Goal: Task Accomplishment & Management: Complete application form

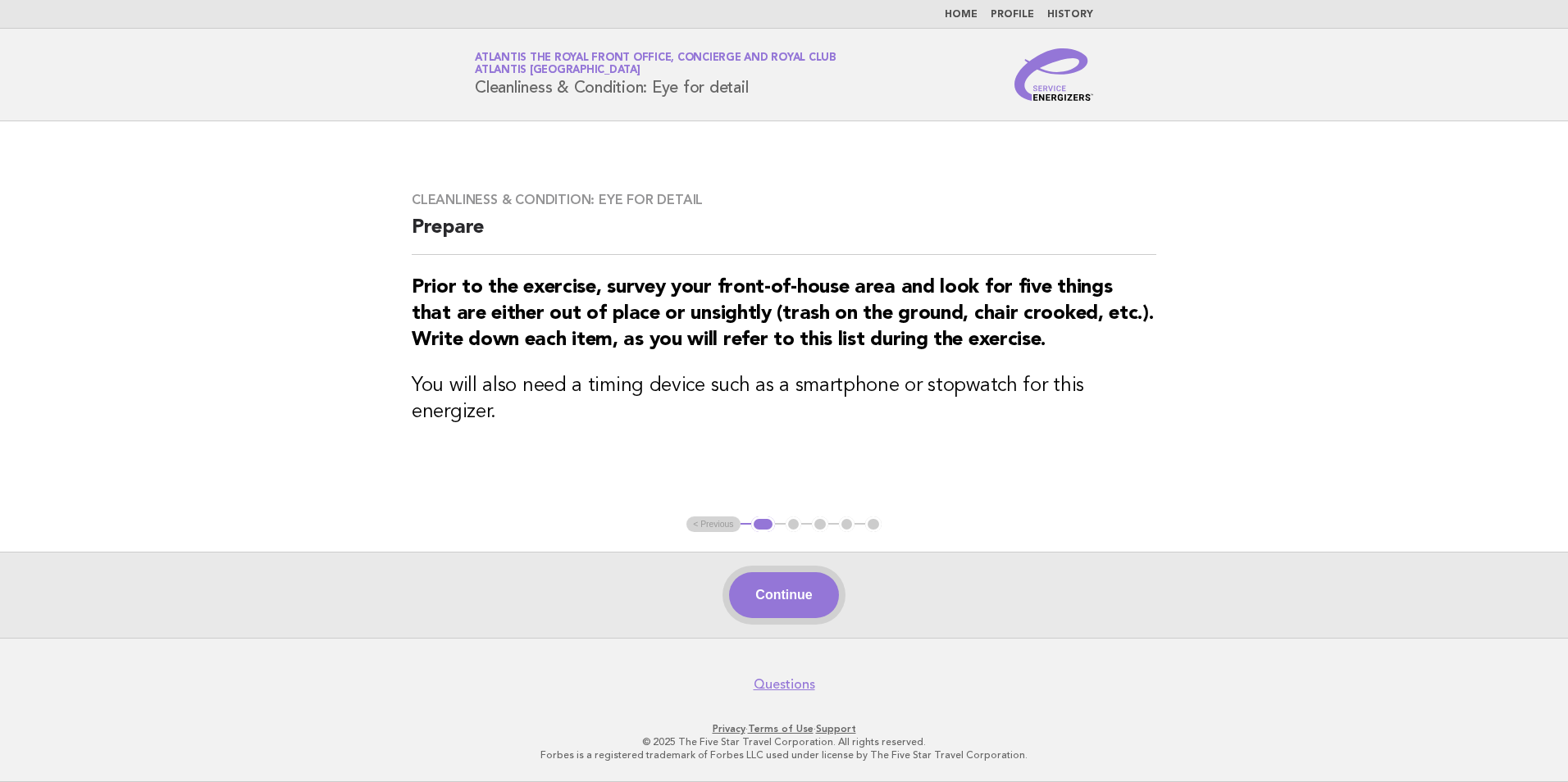
click at [773, 596] on button "Continue" at bounding box center [783, 595] width 109 height 46
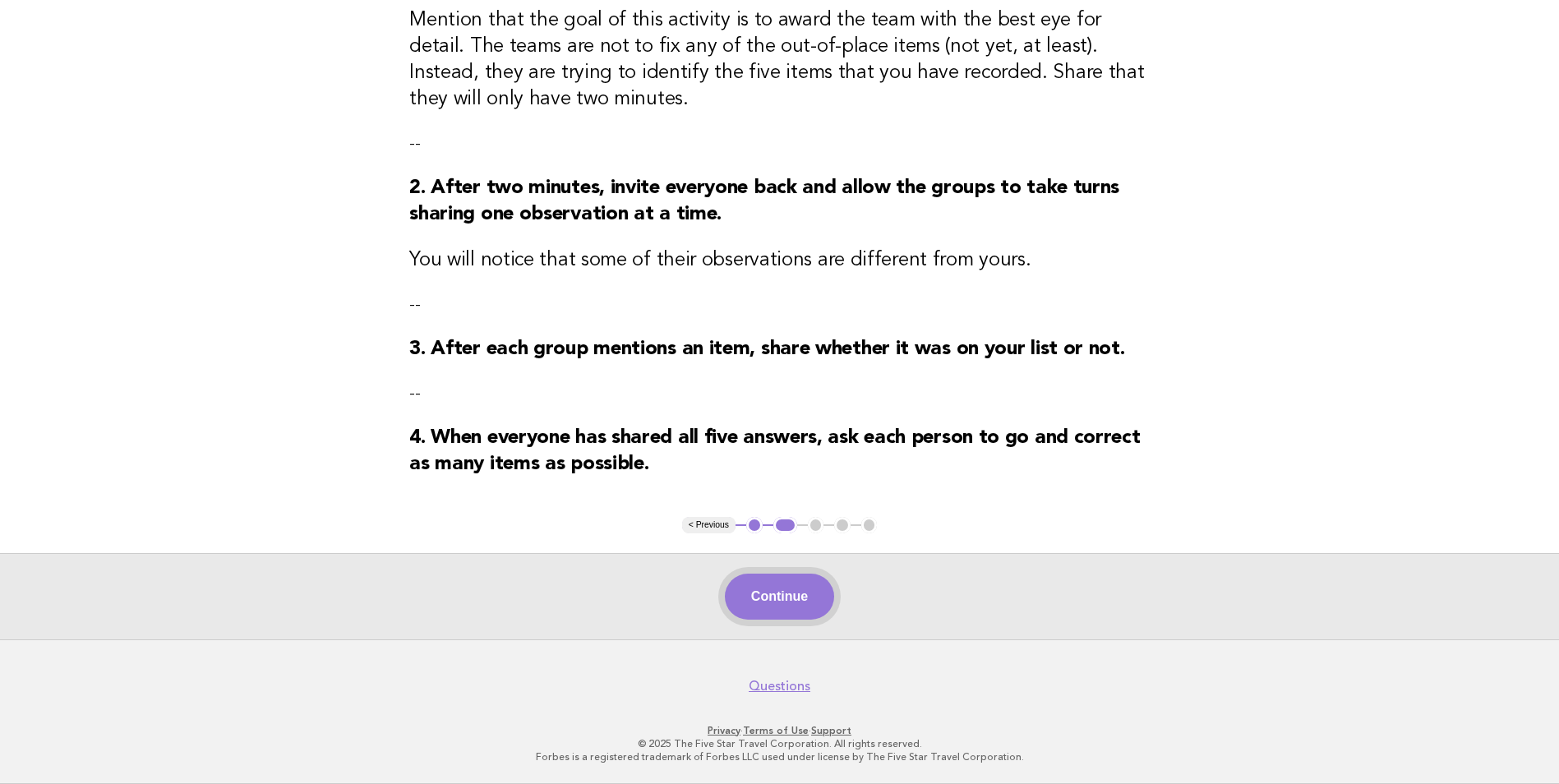
click at [801, 586] on button "Continue" at bounding box center [780, 596] width 109 height 46
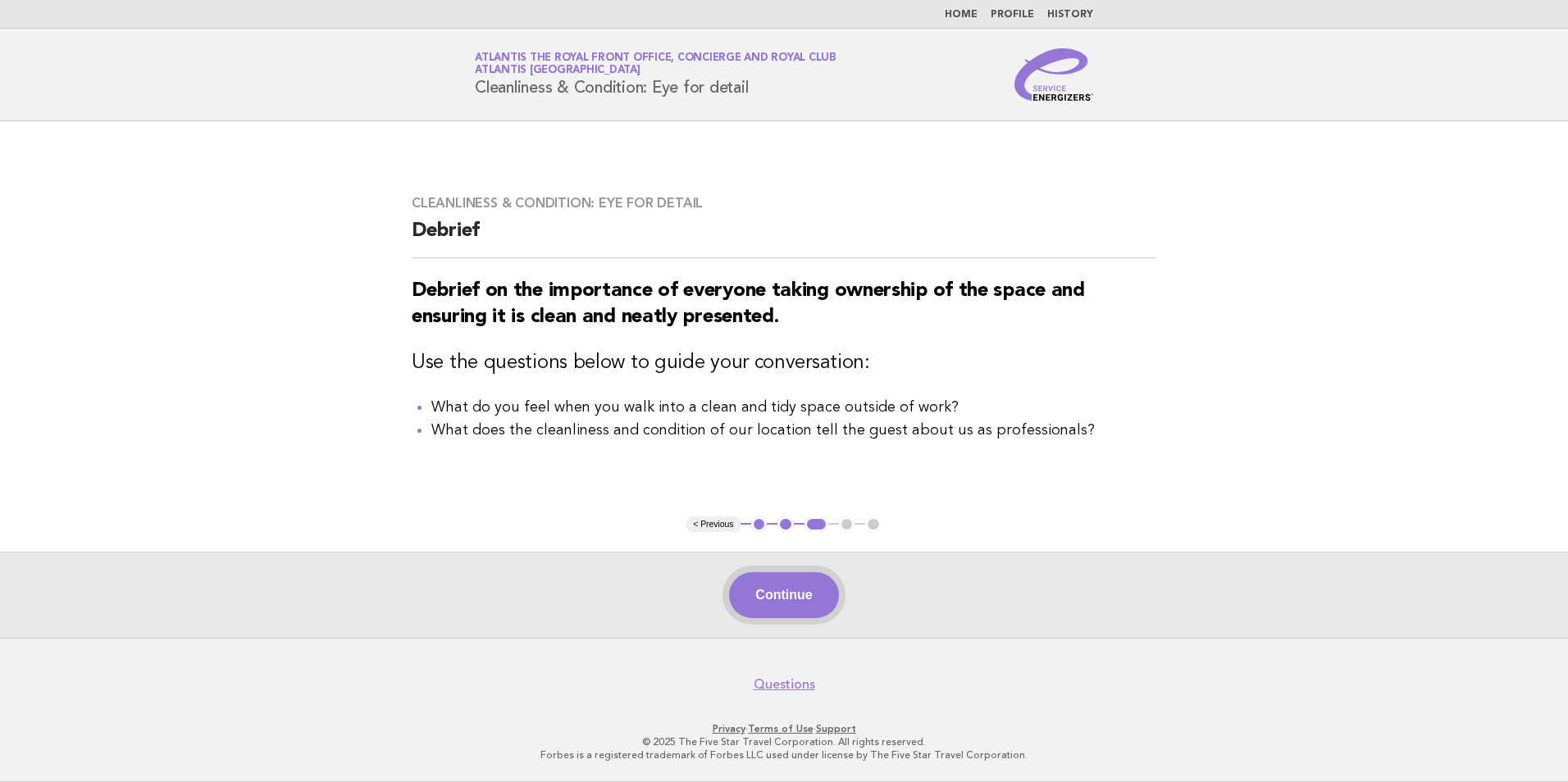
click at [809, 610] on button "Continue" at bounding box center [783, 595] width 109 height 46
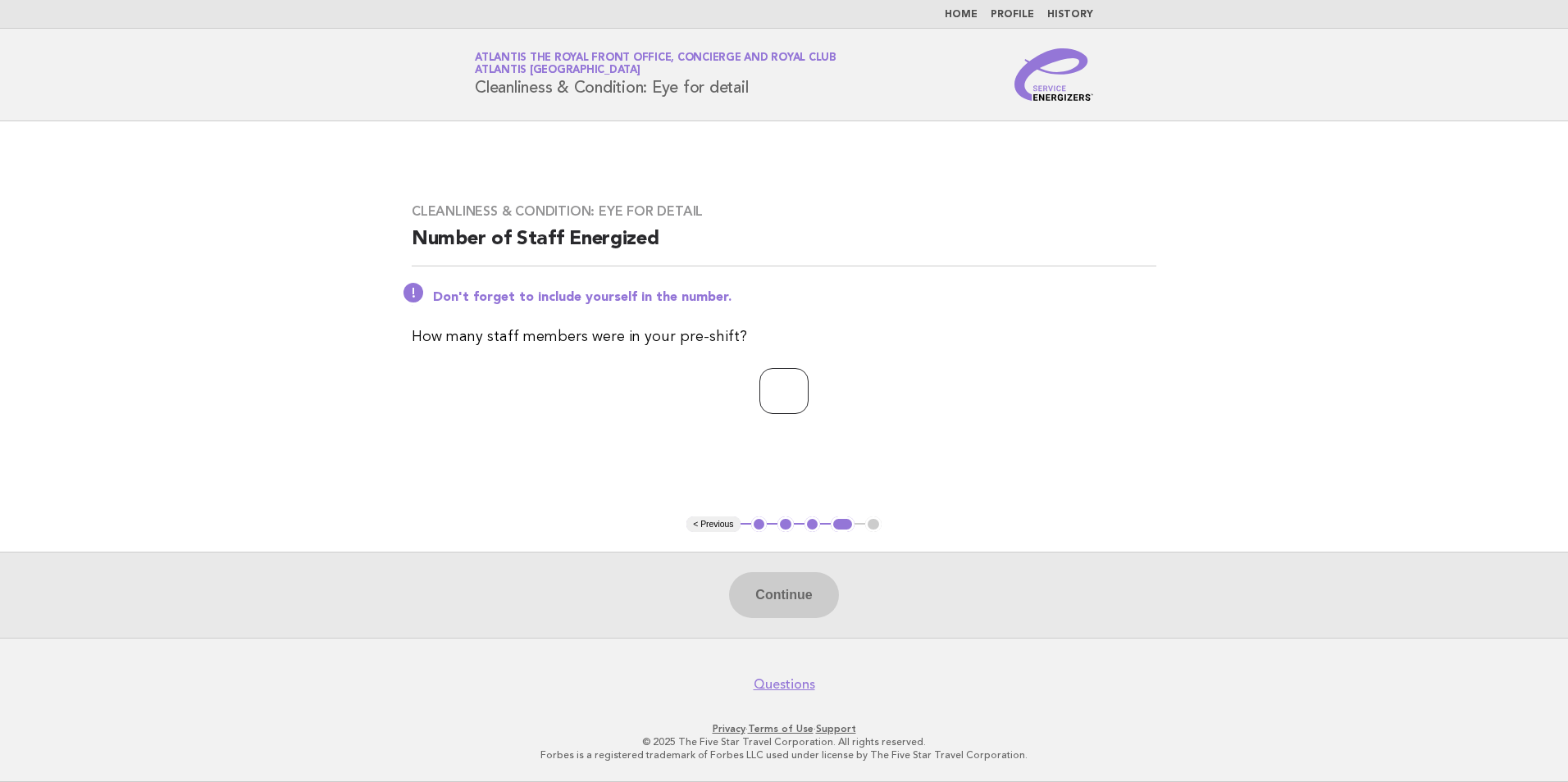
click at [762, 390] on input "number" at bounding box center [783, 390] width 49 height 46
type input "*"
click at [793, 590] on button "Continue" at bounding box center [783, 595] width 109 height 46
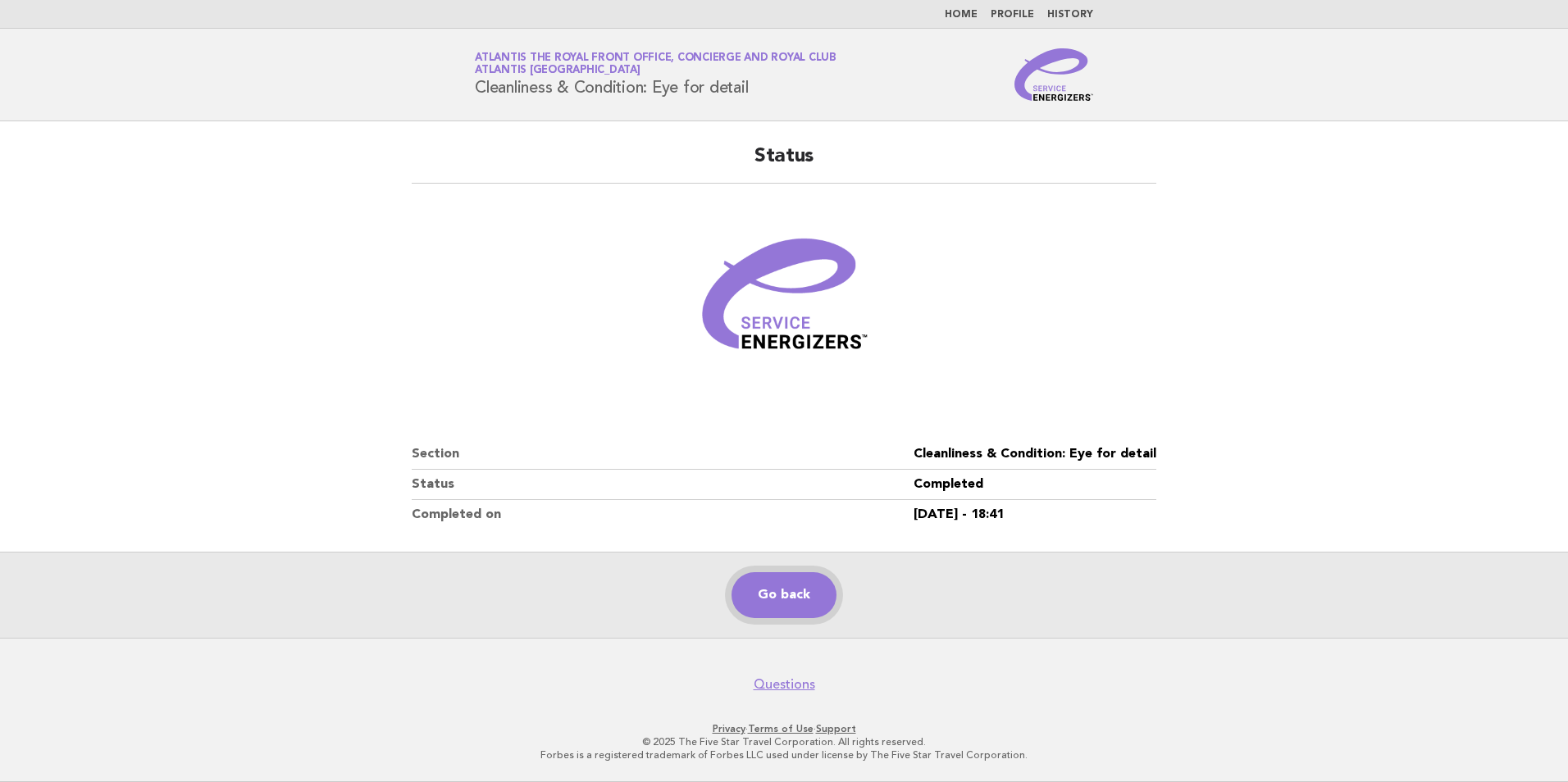
click at [741, 586] on link "Go back" at bounding box center [784, 595] width 105 height 46
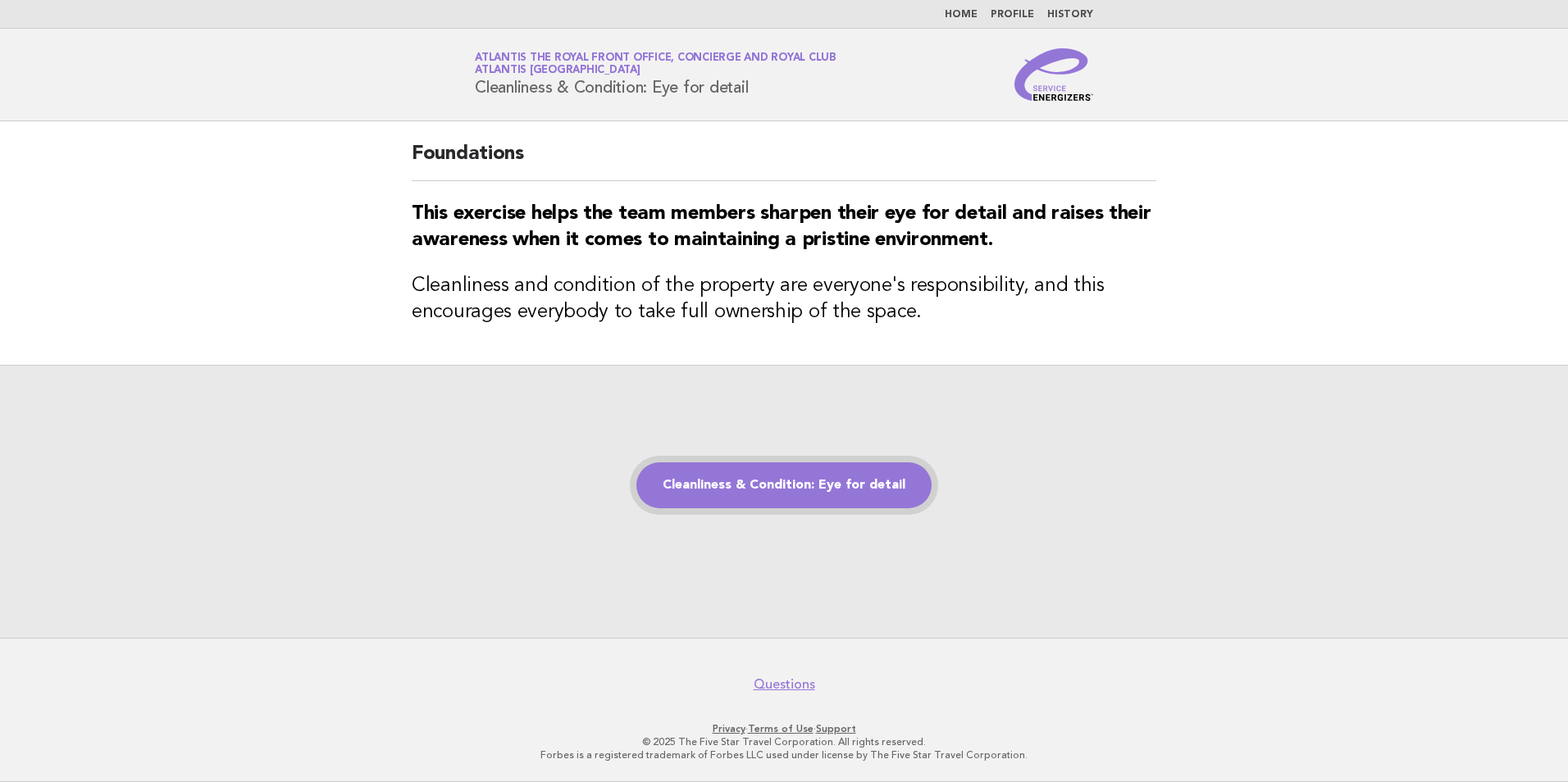
click at [788, 471] on link "Cleanliness & Condition: Eye for detail" at bounding box center [784, 485] width 295 height 46
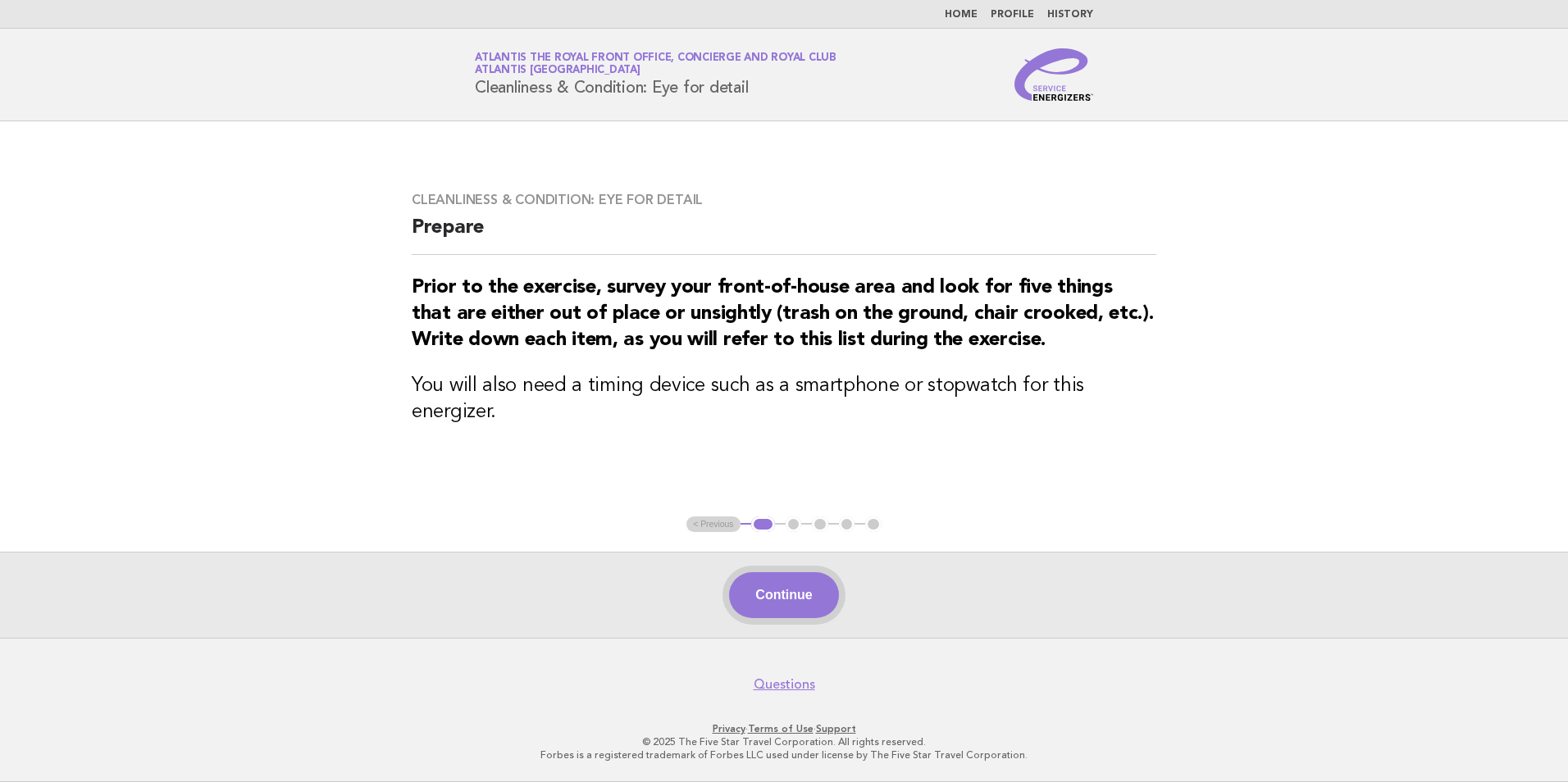
click at [768, 618] on button "Continue" at bounding box center [783, 595] width 109 height 46
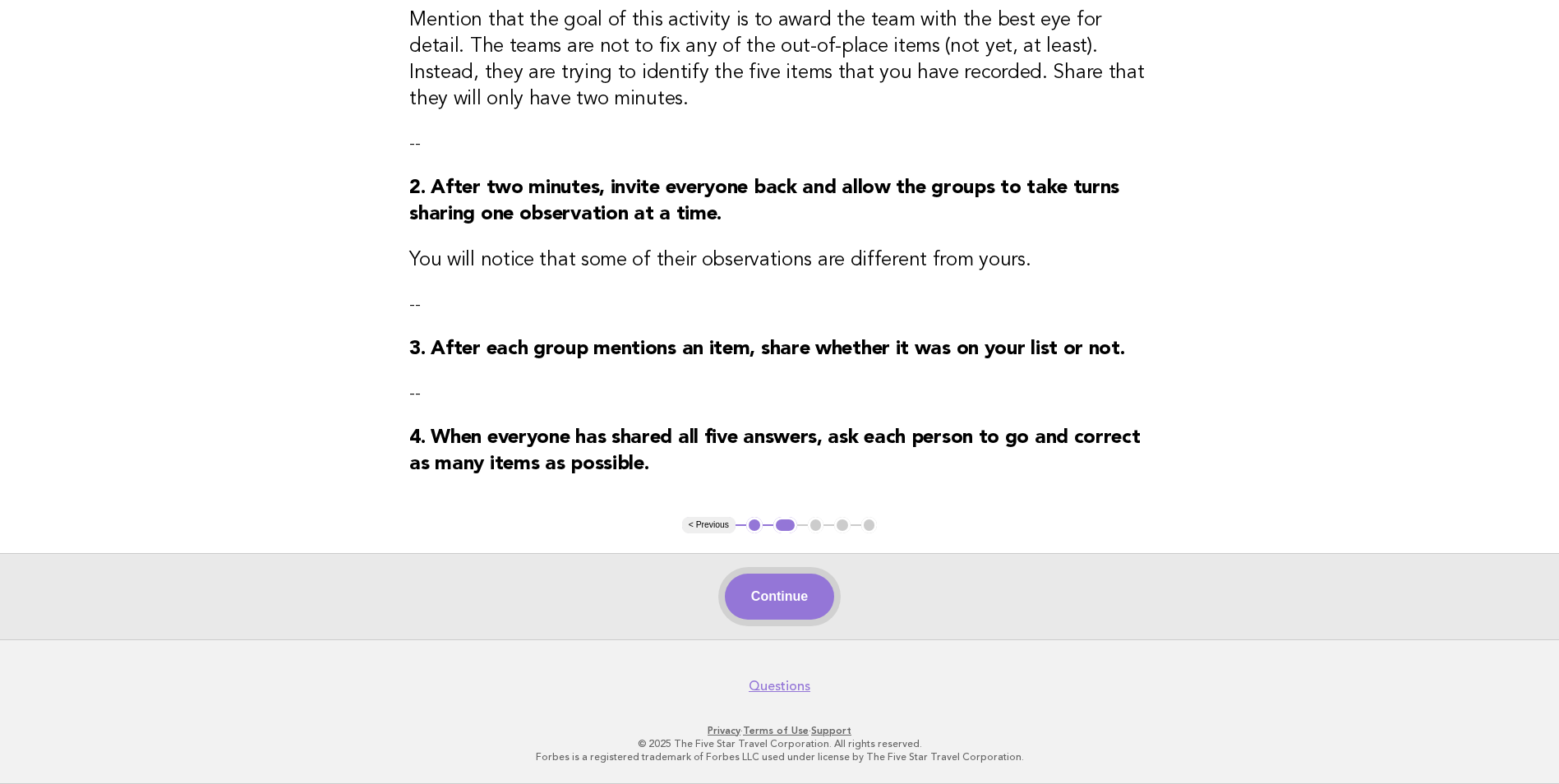
click at [770, 592] on button "Continue" at bounding box center [780, 596] width 109 height 46
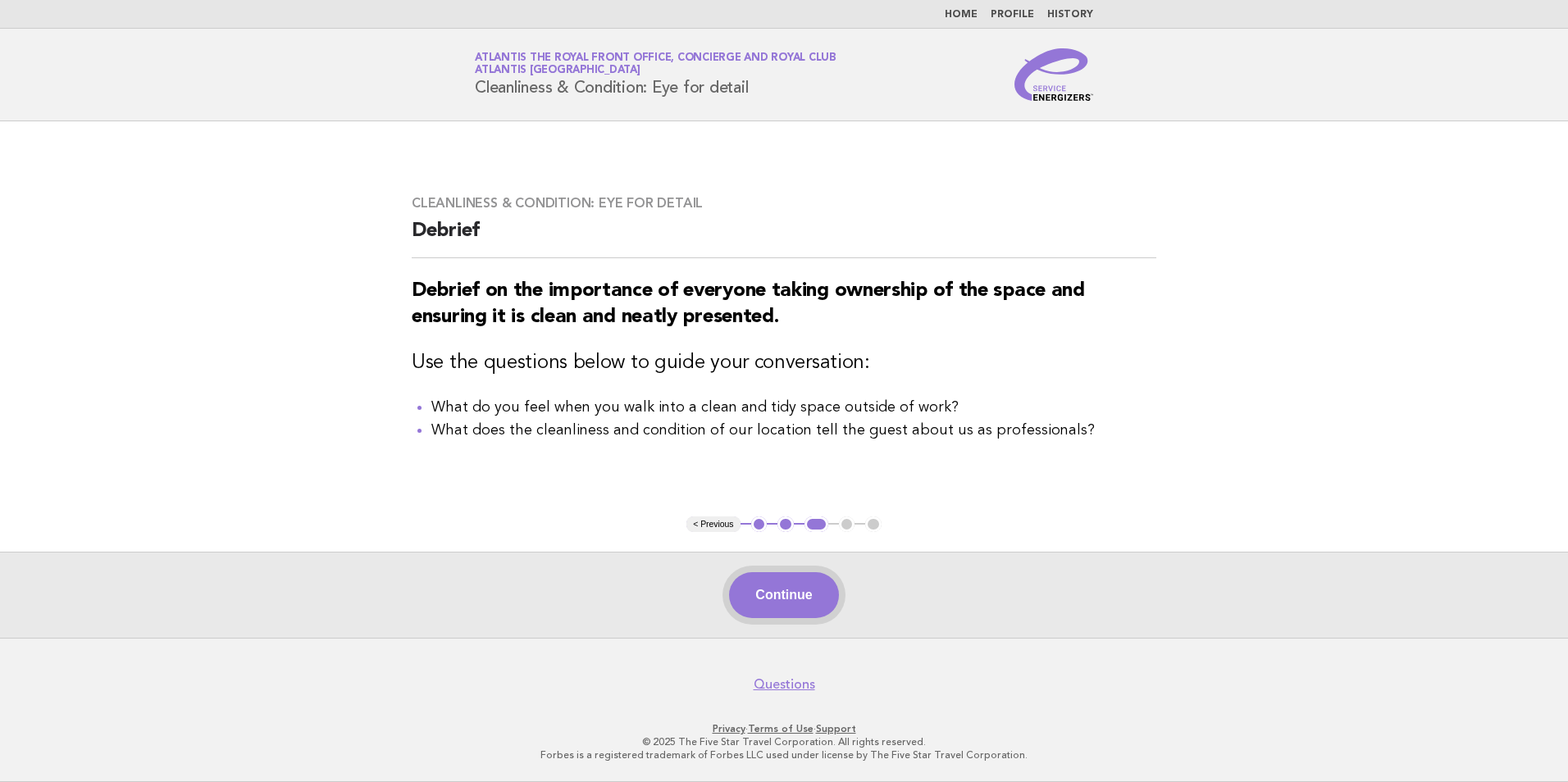
click at [802, 585] on button "Continue" at bounding box center [783, 595] width 109 height 46
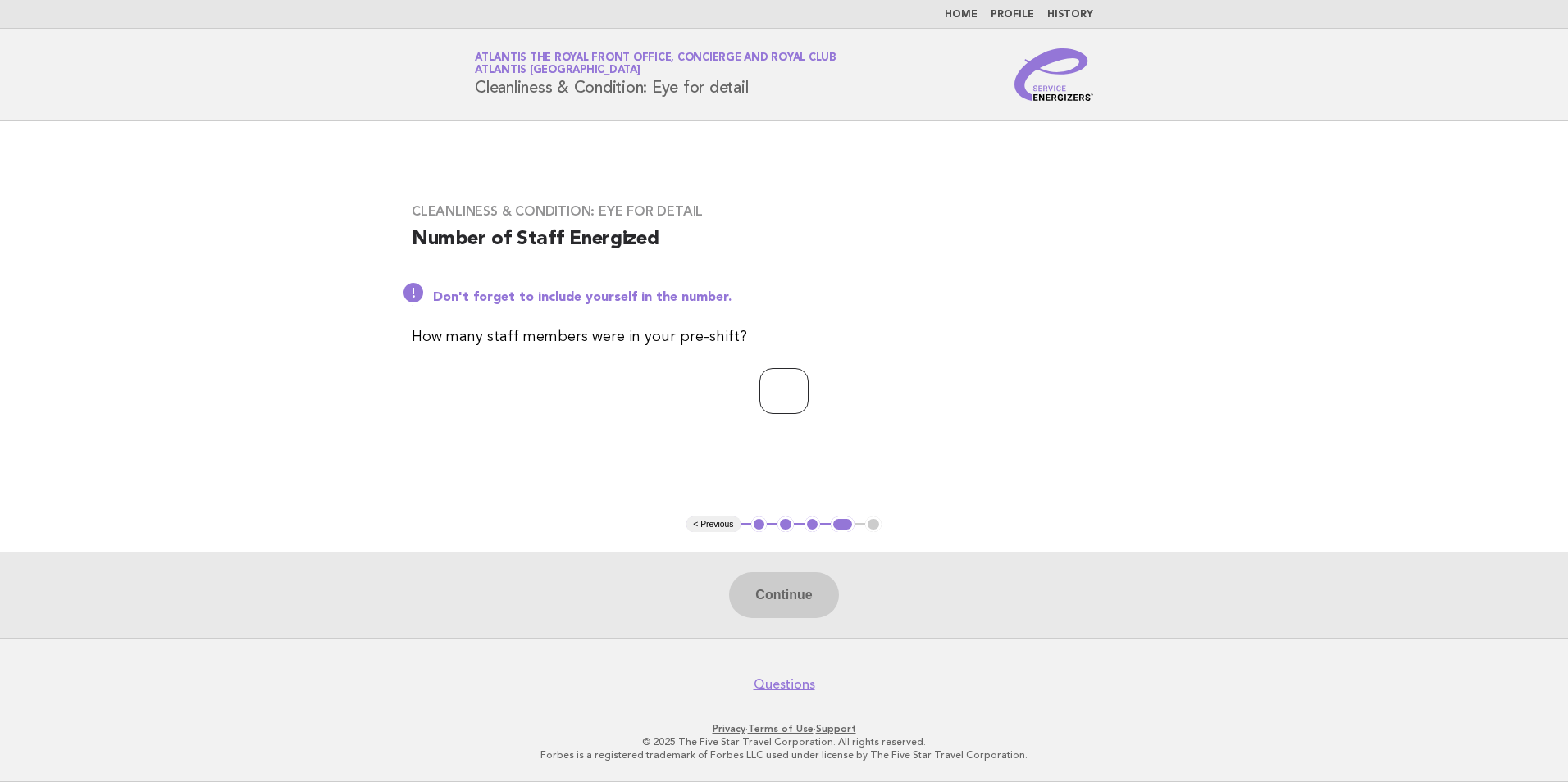
click at [777, 394] on input "number" at bounding box center [783, 390] width 49 height 46
type input "*"
click at [798, 600] on button "Continue" at bounding box center [783, 595] width 109 height 46
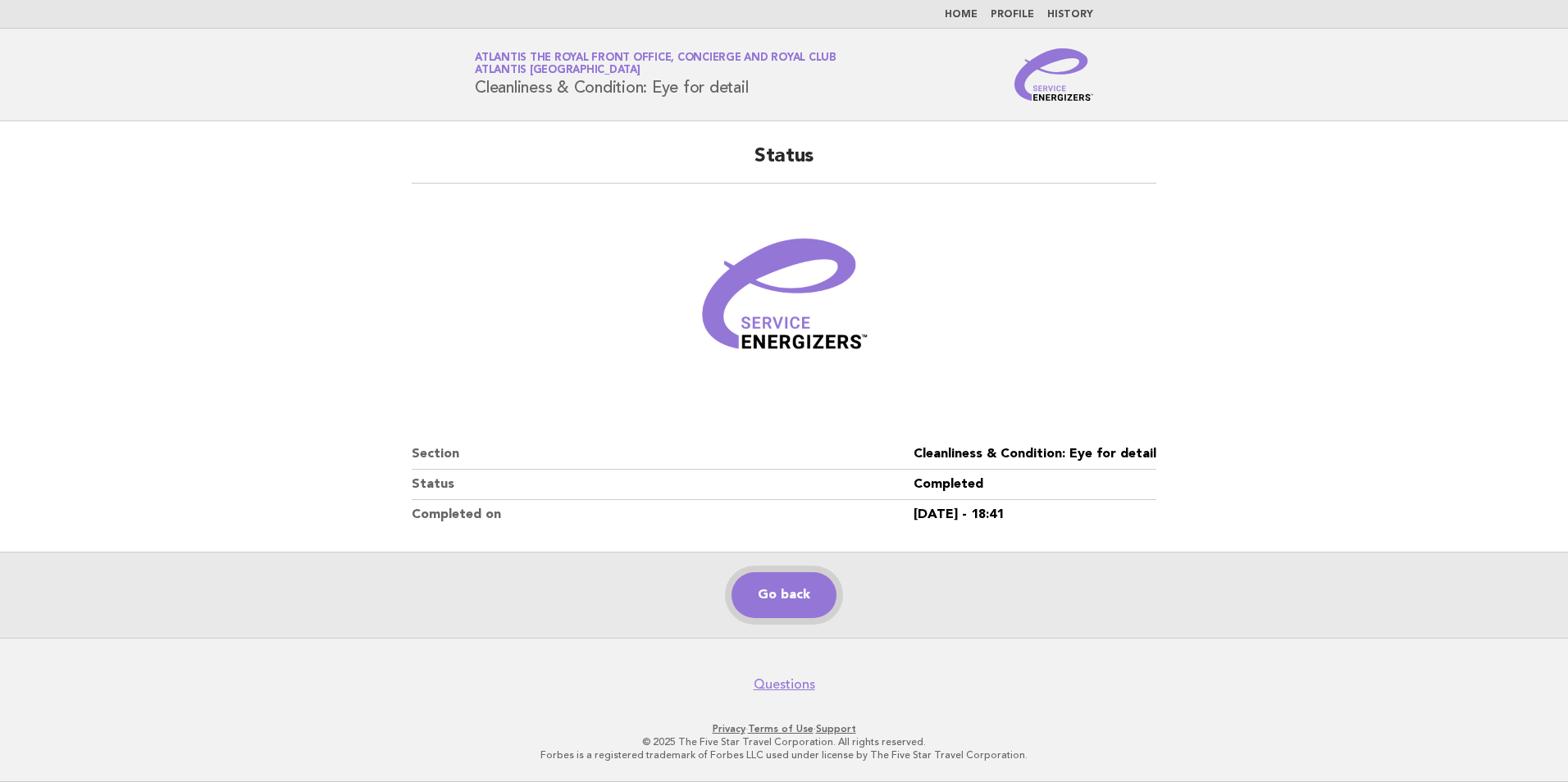
click at [828, 587] on link "Go back" at bounding box center [784, 595] width 105 height 46
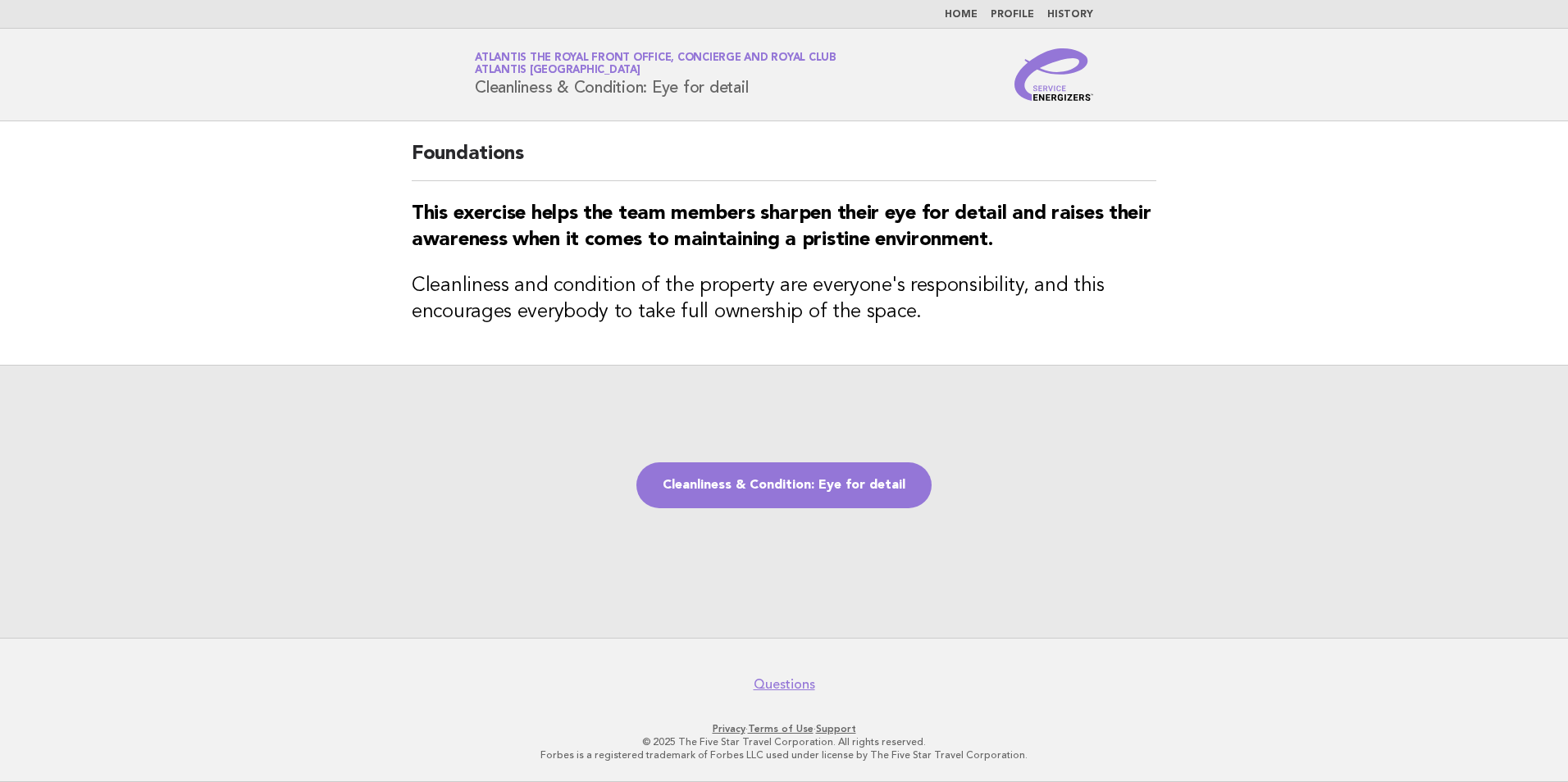
drag, startPoint x: 1015, startPoint y: 392, endPoint x: 951, endPoint y: 440, distance: 80.0
click at [1015, 394] on div "Cleanliness & Condition: Eye for detail" at bounding box center [784, 501] width 1568 height 273
click at [904, 488] on link "Cleanliness & Condition: Eye for detail" at bounding box center [784, 485] width 295 height 46
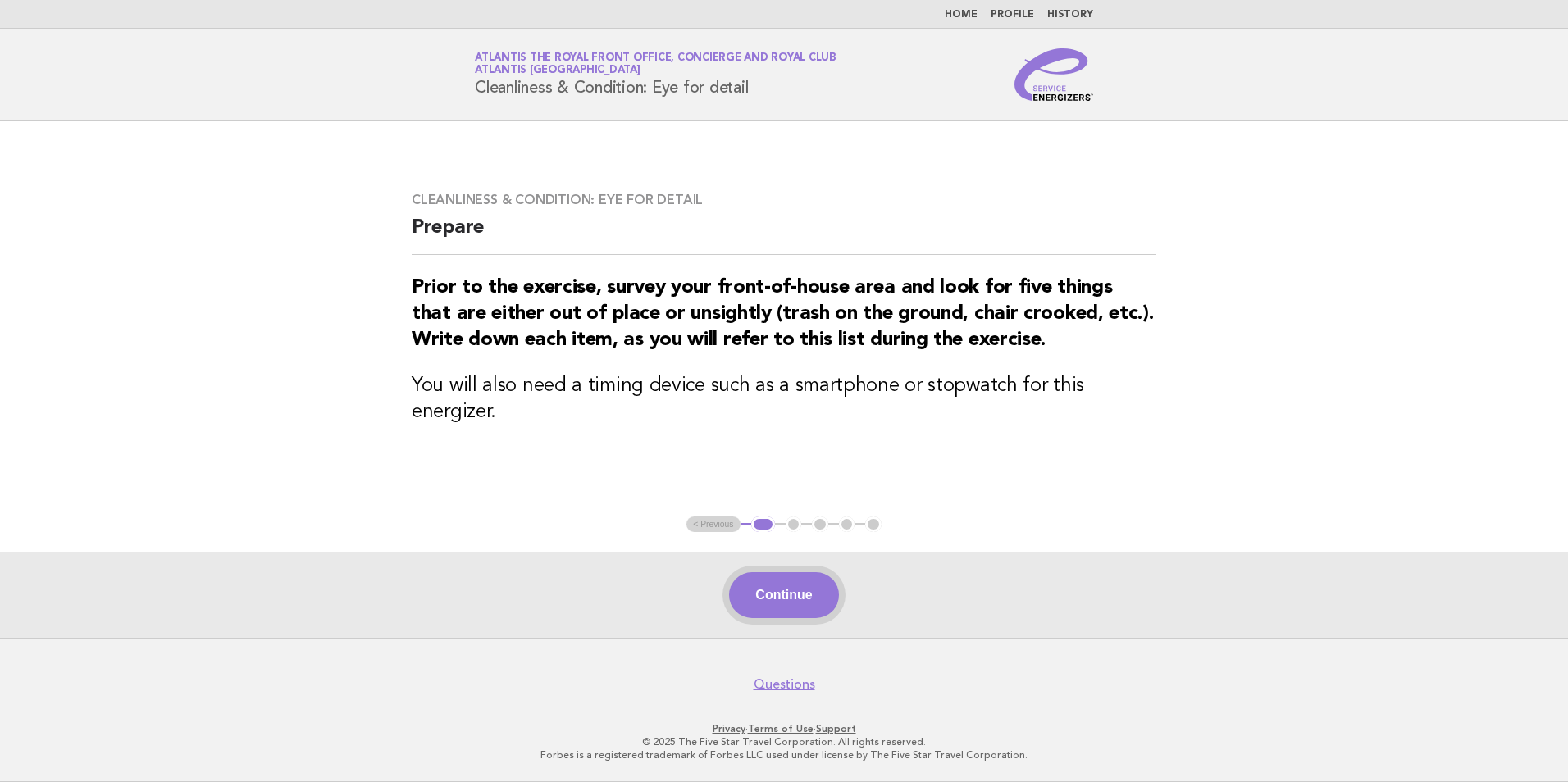
click at [799, 609] on button "Continue" at bounding box center [783, 595] width 109 height 46
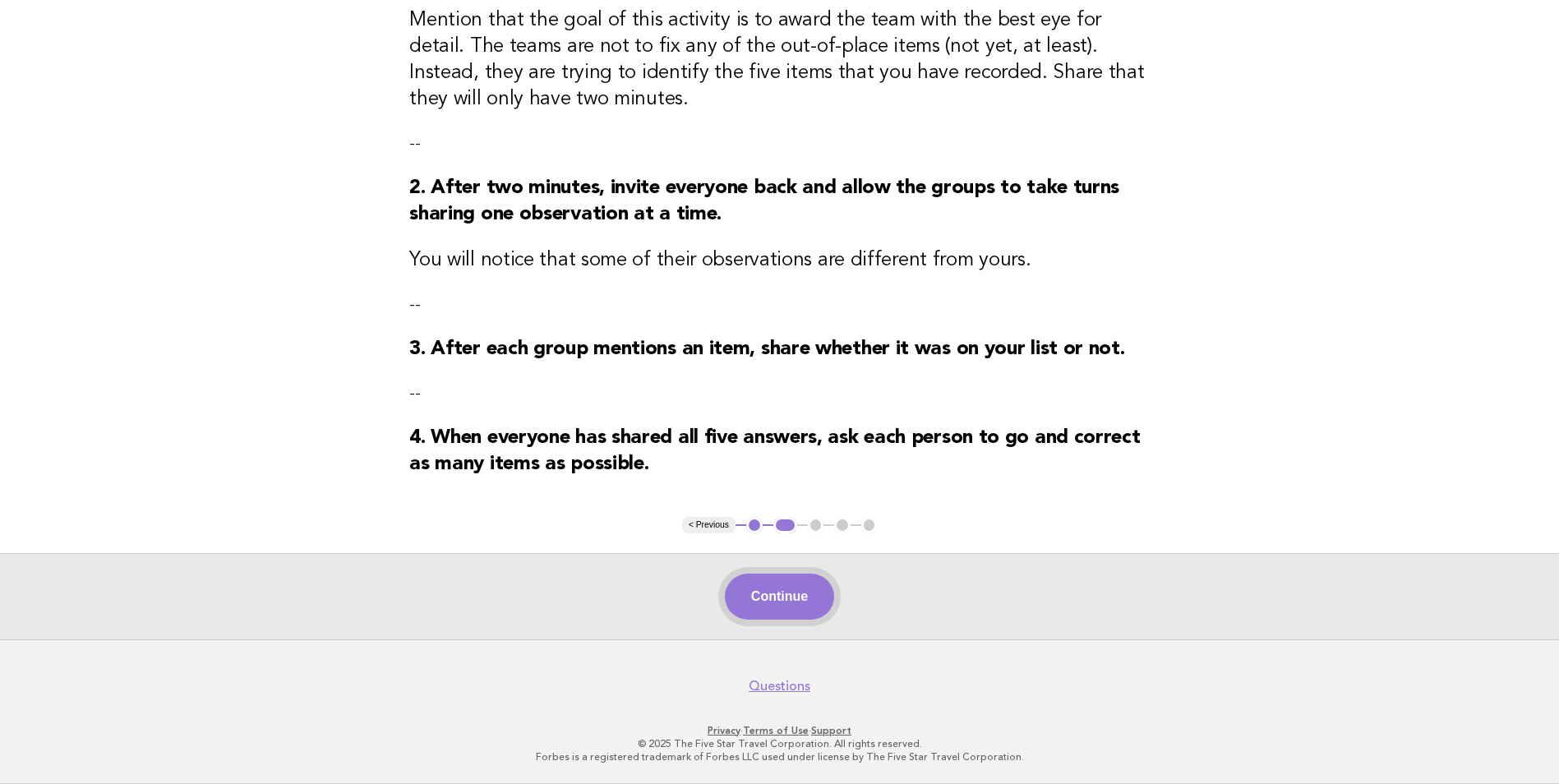
click at [739, 582] on button "Continue" at bounding box center [780, 596] width 109 height 46
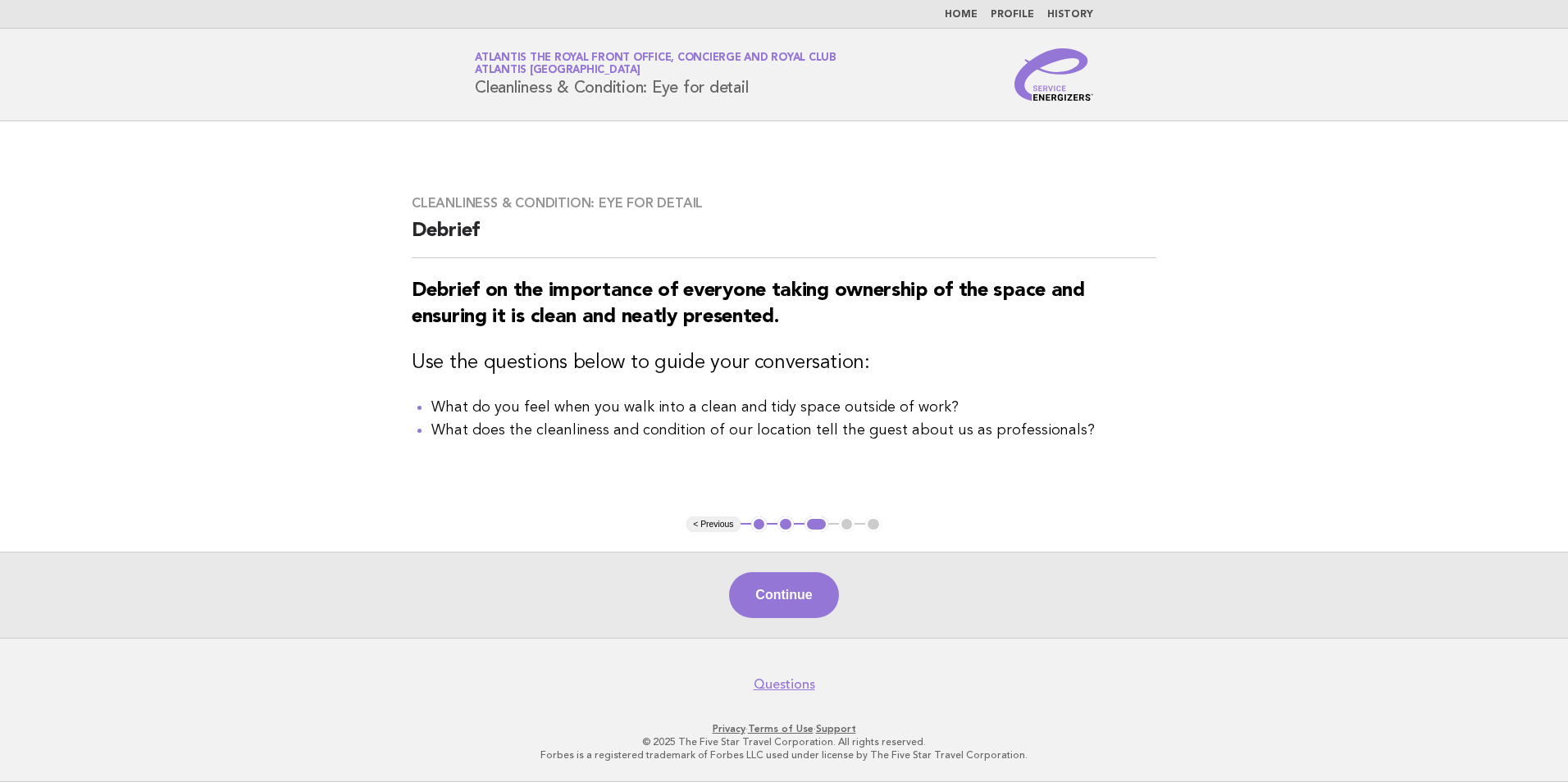
click at [818, 610] on button "Continue" at bounding box center [783, 595] width 109 height 46
